Goal: Information Seeking & Learning: Compare options

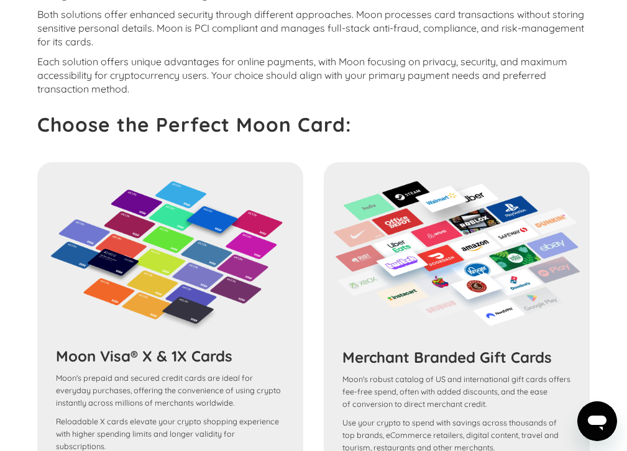
scroll to position [2145, 0]
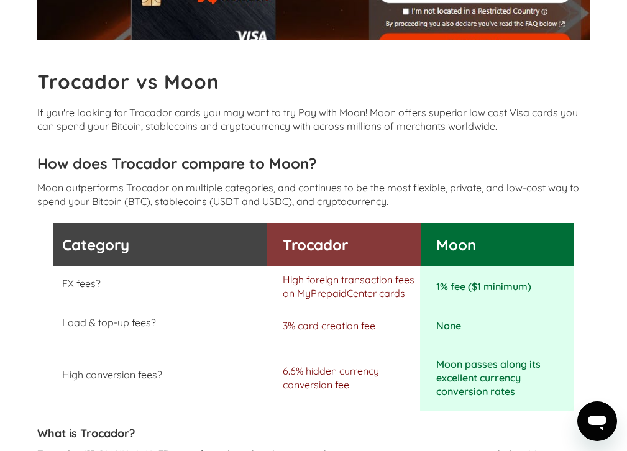
scroll to position [323, 0]
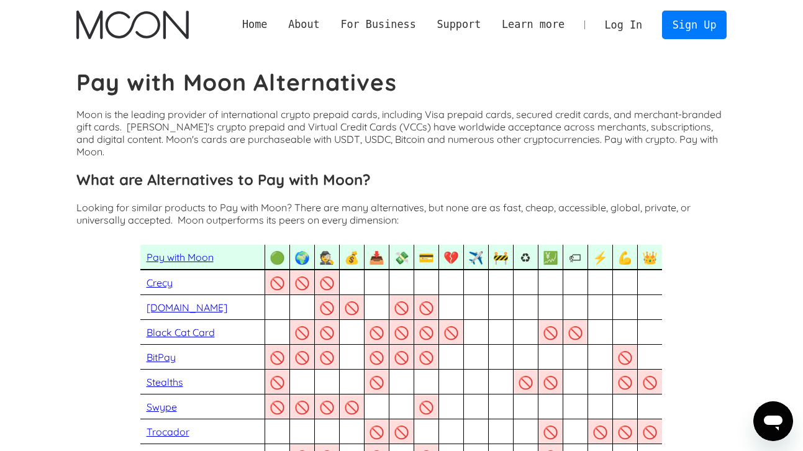
click at [179, 251] on link "Pay with Moon" at bounding box center [180, 257] width 67 height 12
click at [163, 276] on link "Crecy" at bounding box center [160, 282] width 26 height 12
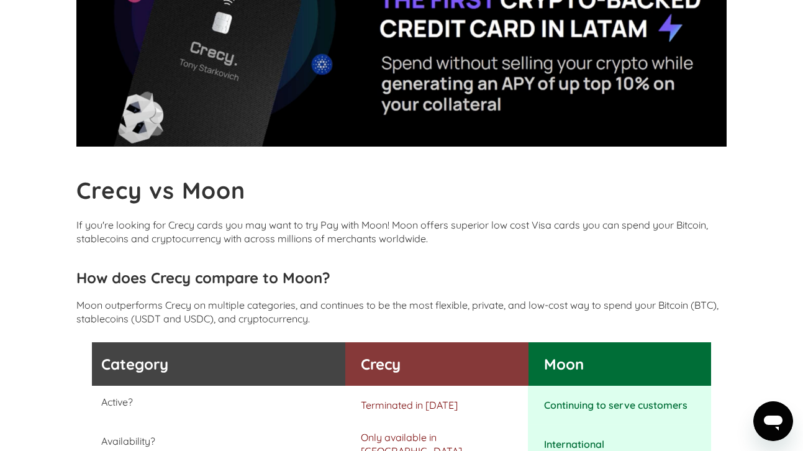
scroll to position [148, 0]
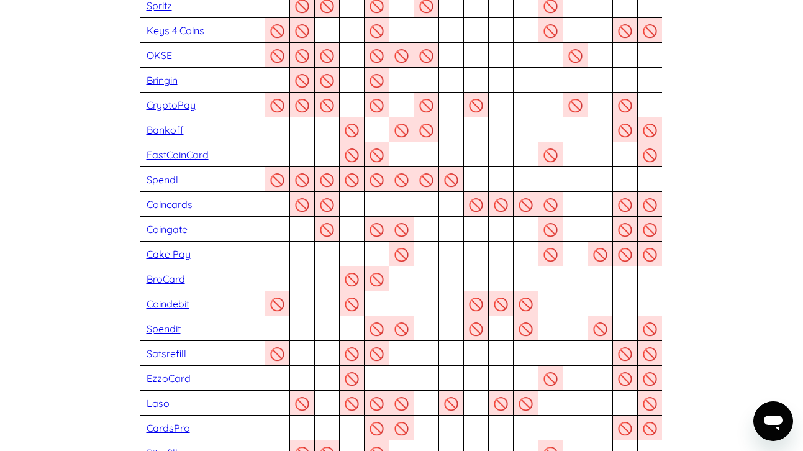
scroll to position [457, 0]
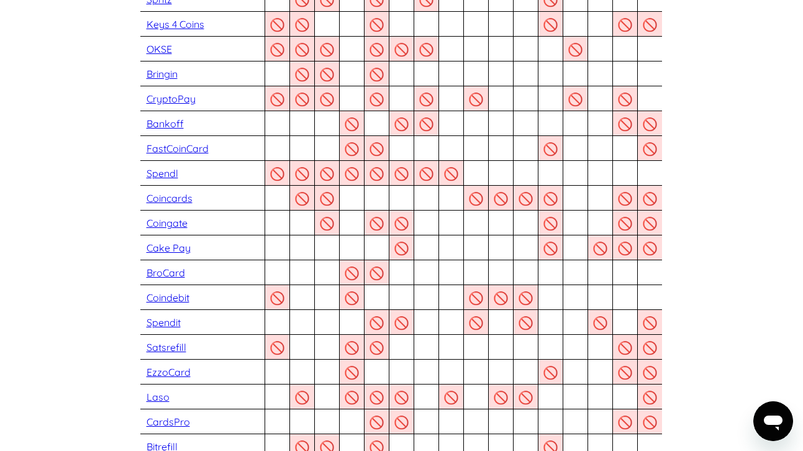
click at [167, 167] on link "Spendl" at bounding box center [163, 173] width 32 height 12
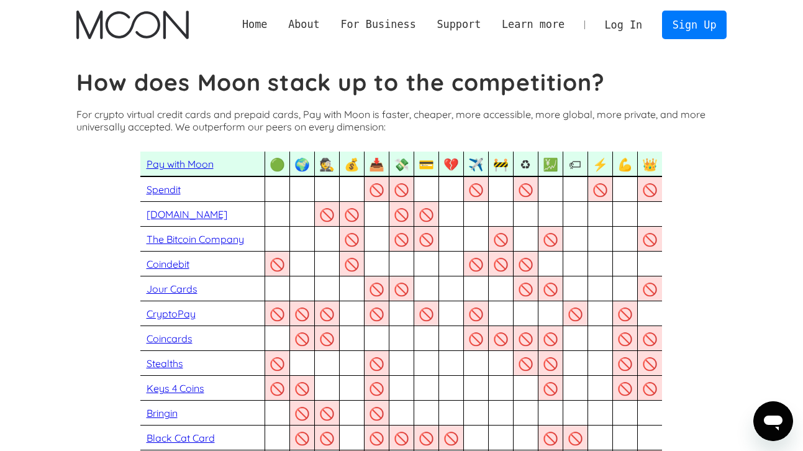
click at [169, 190] on link "Spendit" at bounding box center [164, 189] width 34 height 12
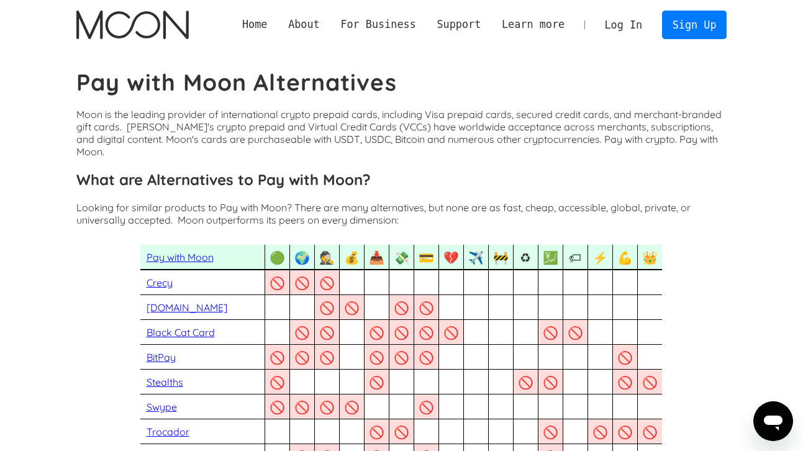
scroll to position [542, 0]
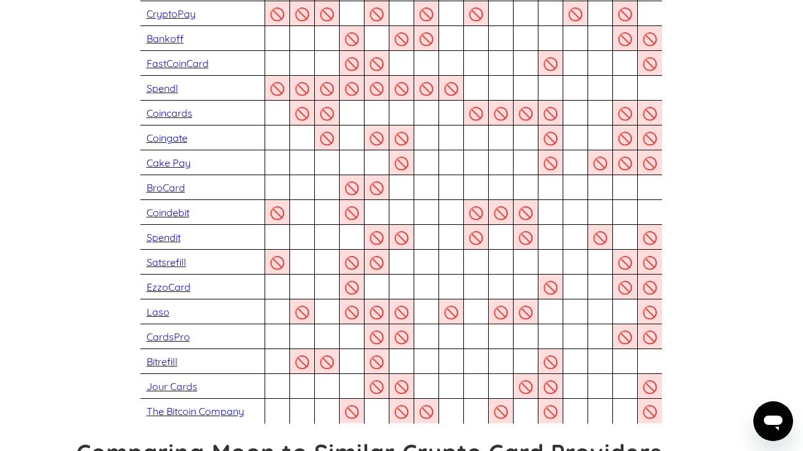
click at [158, 231] on link "Spendit" at bounding box center [164, 237] width 34 height 12
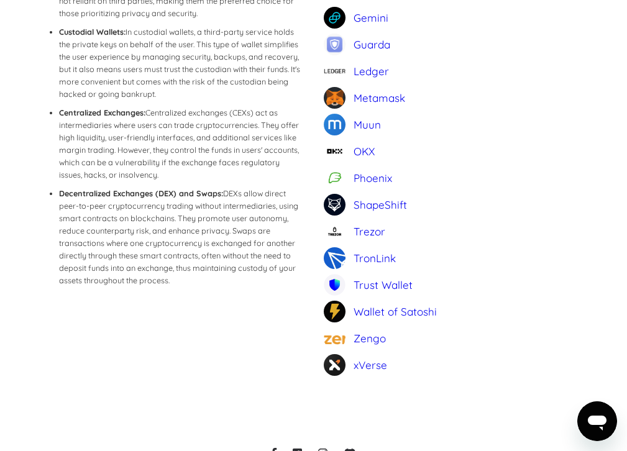
scroll to position [914, 0]
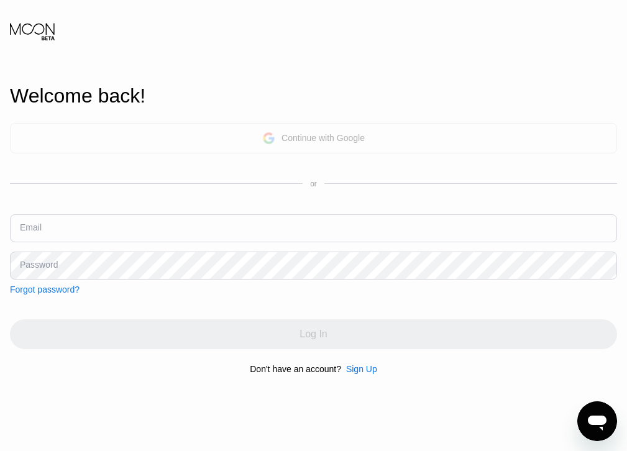
click at [321, 139] on div "Continue with Google" at bounding box center [322, 138] width 83 height 10
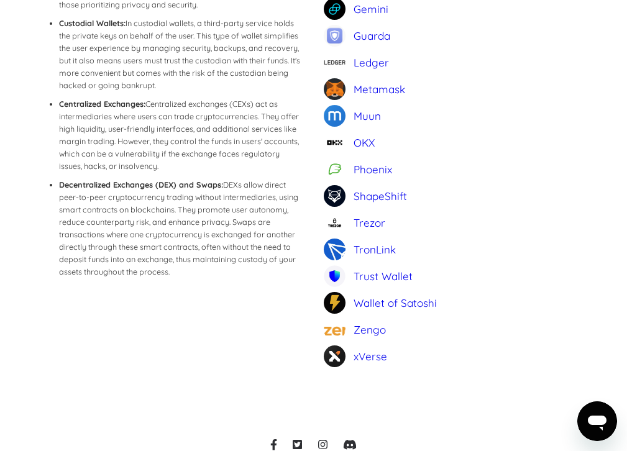
scroll to position [914, 0]
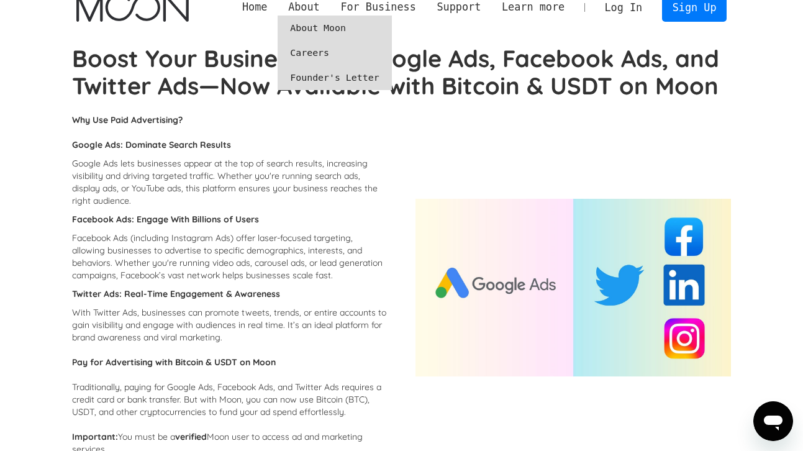
scroll to position [19, 0]
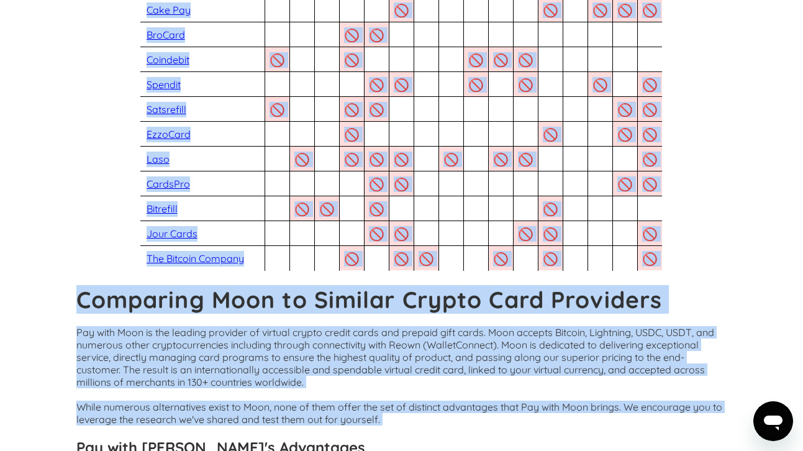
scroll to position [754, 0]
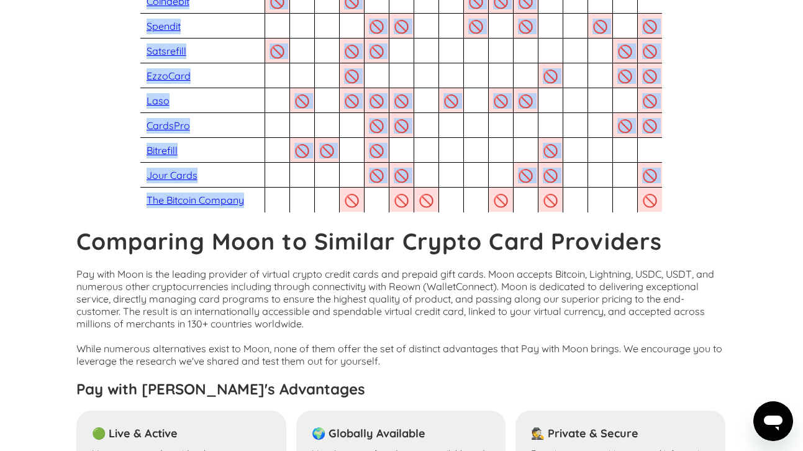
drag, startPoint x: 140, startPoint y: 268, endPoint x: 249, endPoint y: 184, distance: 138.2
copy div "Lorem 🚫 🚫 Ipsumdolor si 5861 🚫 🚫 Amet consectet ad Elitse 🚫 🚫 Doei TEM incididu…"
